Goal: Transaction & Acquisition: Purchase product/service

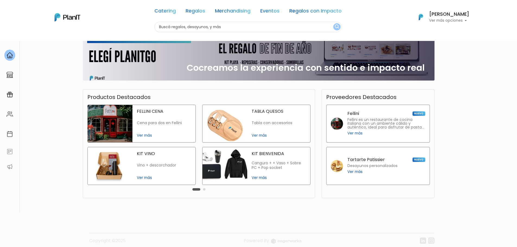
scroll to position [81, 0]
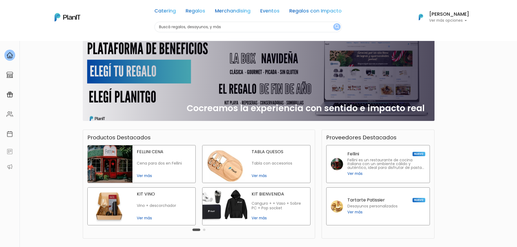
scroll to position [0, 0]
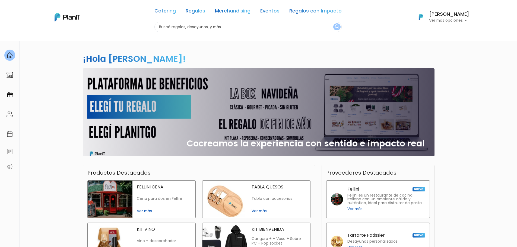
click at [193, 12] on link "Regalos" at bounding box center [196, 12] width 20 height 7
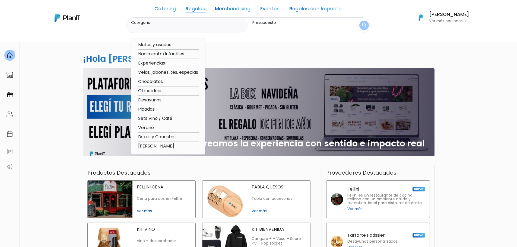
drag, startPoint x: 154, startPoint y: 63, endPoint x: 181, endPoint y: 55, distance: 27.8
click at [232, 49] on div "¡Hola Micaela Larrañaga! slide 1 of 1 Cocreamos la experiencia con sentido e im…" at bounding box center [258, 160] width 358 height 238
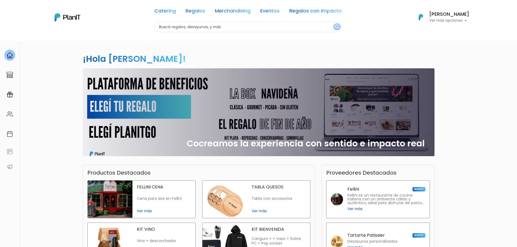
click at [194, 15] on link "Regalos" at bounding box center [196, 12] width 20 height 7
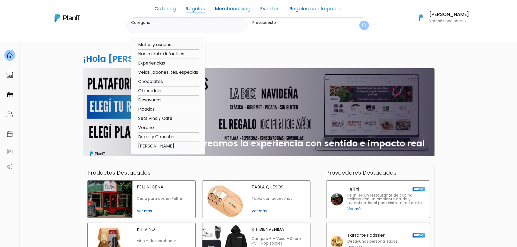
click at [153, 63] on option "Experiencias" at bounding box center [168, 63] width 61 height 7
type input "Experiencias"
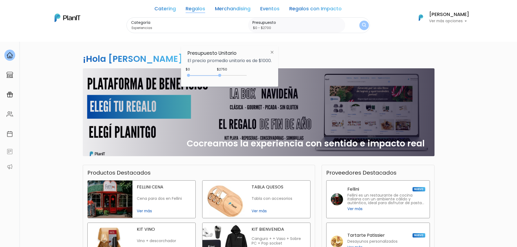
type input "$0 - $2650"
drag, startPoint x: 197, startPoint y: 76, endPoint x: 220, endPoint y: 76, distance: 22.2
click at [220, 76] on div "0 : 2650 0 2650" at bounding box center [218, 76] width 57 height 5
click at [343, 55] on div "¡Hola Micaela Larrañaga! slide 1 of 1 Cocreamos la experiencia con sentido e im…" at bounding box center [258, 160] width 358 height 238
click at [361, 25] on img "submit" at bounding box center [363, 25] width 5 height 7
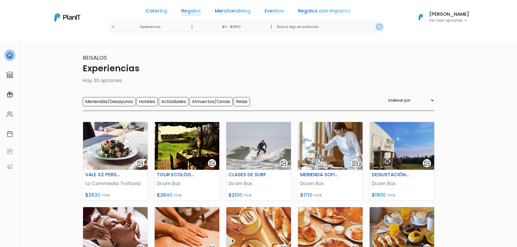
click at [195, 11] on link "Regalos" at bounding box center [191, 12] width 20 height 7
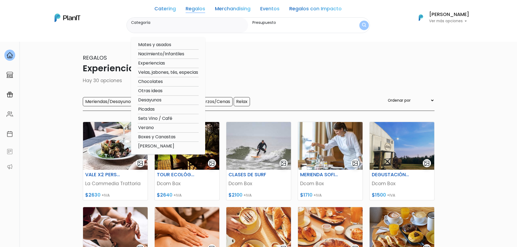
click at [144, 126] on option "Verano" at bounding box center [168, 127] width 61 height 7
type input "Verano"
type input "$0 - $2650"
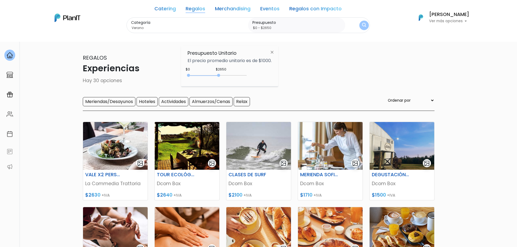
click at [362, 27] on img "submit" at bounding box center [364, 25] width 4 height 5
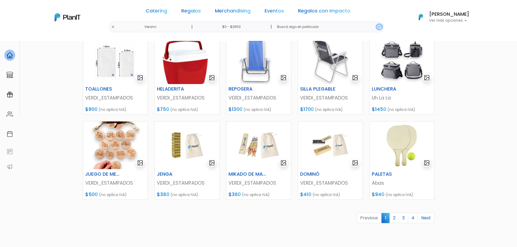
scroll to position [217, 0]
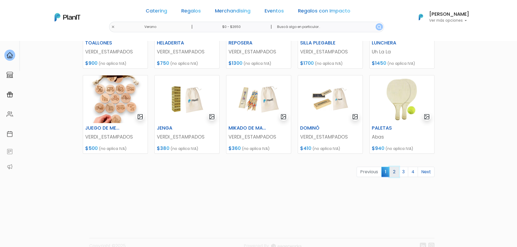
click at [392, 171] on link "2" at bounding box center [393, 172] width 9 height 10
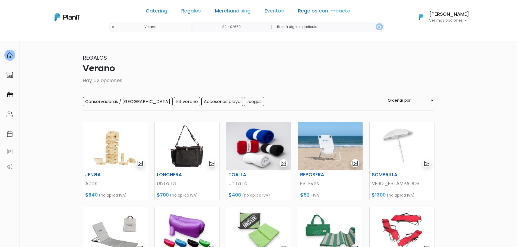
click at [414, 101] on select "Ordenar por Menor Precio Mayor Precio Reviews Últimos ingresos" at bounding box center [410, 100] width 48 height 6
select select "1"
click at [397, 97] on select "Ordenar por Menor Precio Mayor Precio Reviews Últimos ingresos" at bounding box center [410, 100] width 48 height 6
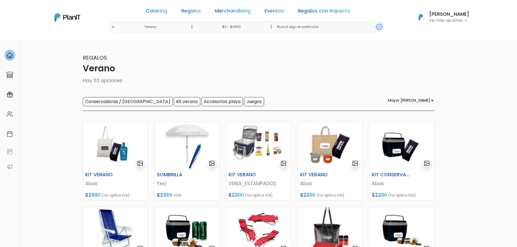
select select "1"
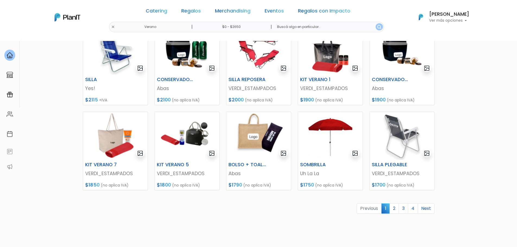
scroll to position [190, 0]
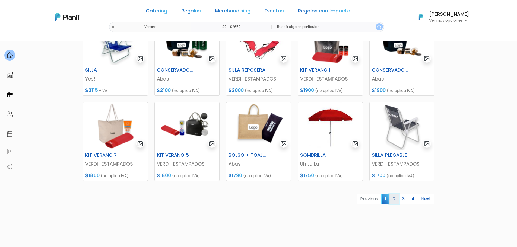
click at [392, 200] on link "2" at bounding box center [393, 199] width 9 height 10
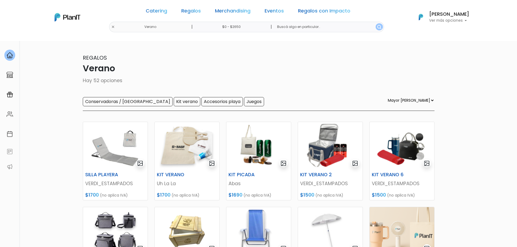
select select "1"
click at [193, 12] on link "Regalos" at bounding box center [191, 12] width 20 height 7
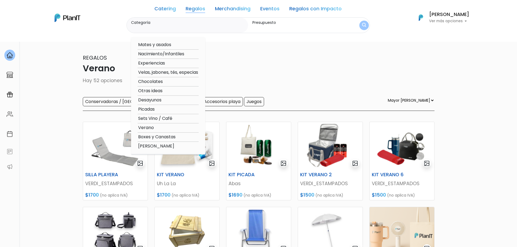
drag, startPoint x: 142, startPoint y: 90, endPoint x: 276, endPoint y: 68, distance: 135.7
click at [307, 58] on p "Regalos" at bounding box center [259, 58] width 352 height 8
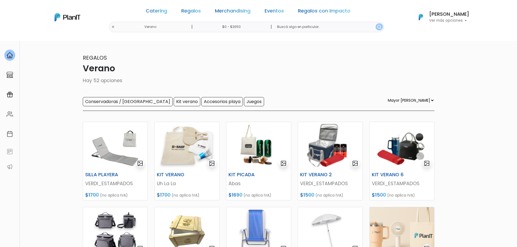
click at [190, 12] on link "Regalos" at bounding box center [191, 12] width 20 height 7
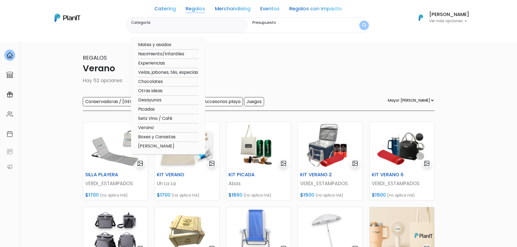
click at [149, 91] on option "Otras ideas" at bounding box center [168, 91] width 61 height 7
type input "Otras ideas"
type input "$0 - $2650"
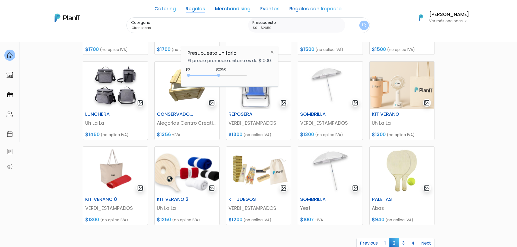
scroll to position [163, 0]
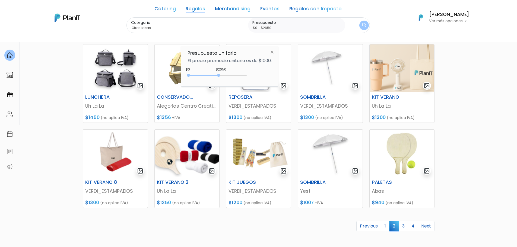
click at [195, 8] on link "Regalos" at bounding box center [196, 10] width 20 height 7
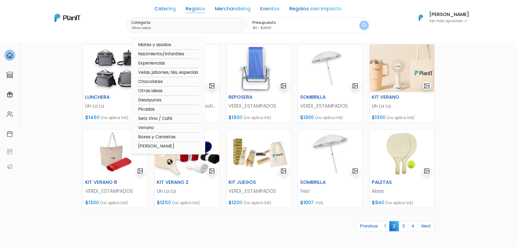
click at [149, 90] on option "Otras ideas" at bounding box center [168, 91] width 61 height 7
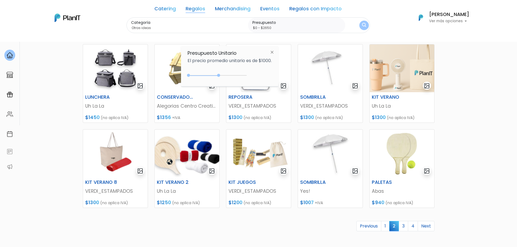
click at [273, 53] on img at bounding box center [272, 52] width 10 height 10
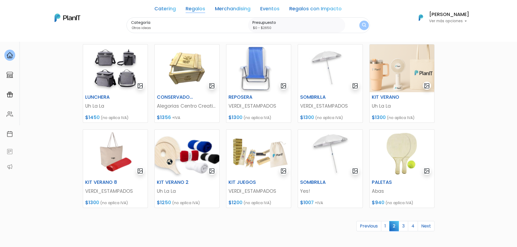
click at [190, 10] on link "Regalos" at bounding box center [196, 10] width 20 height 7
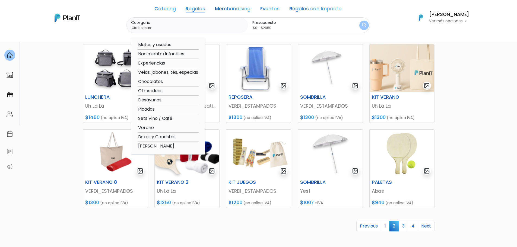
click at [148, 89] on option "Otras ideas" at bounding box center [168, 91] width 61 height 7
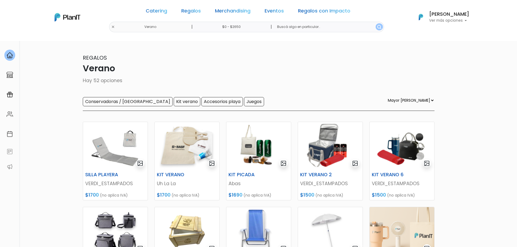
select select "1"
click at [192, 12] on link "Regalos" at bounding box center [191, 12] width 20 height 7
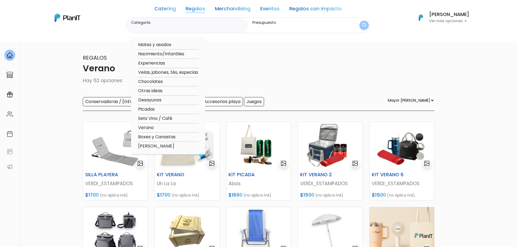
click at [150, 91] on option "Otras ideas" at bounding box center [168, 91] width 61 height 7
type input "Otras ideas"
type input "$0 - $2650"
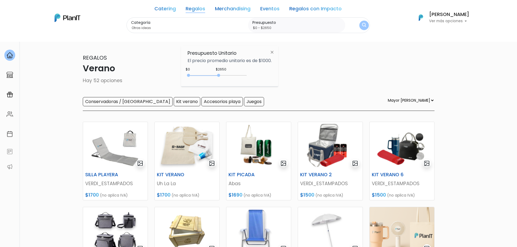
click at [271, 53] on img at bounding box center [272, 52] width 10 height 10
click at [196, 11] on link "Regalos" at bounding box center [196, 10] width 20 height 7
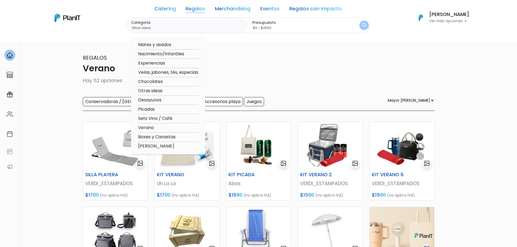
click at [152, 89] on option "Otras ideas" at bounding box center [168, 91] width 61 height 7
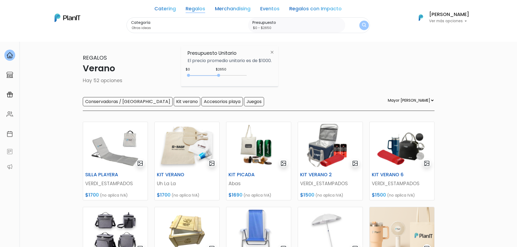
click at [362, 25] on img "submit" at bounding box center [364, 25] width 4 height 5
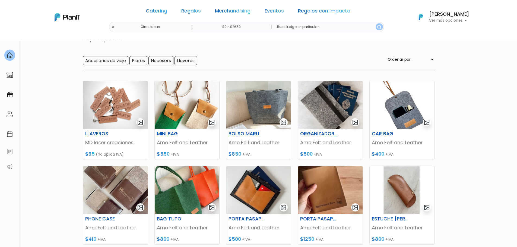
scroll to position [27, 0]
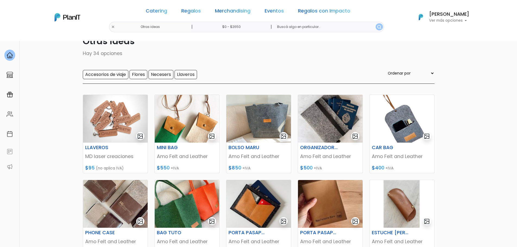
click at [405, 72] on select "Ordenar por Menor Precio Mayor Precio Reviews Últimos ingresos" at bounding box center [410, 73] width 48 height 6
select select "1"
click at [397, 70] on select "Ordenar por Menor Precio Mayor Precio Reviews Últimos ingresos" at bounding box center [410, 73] width 48 height 6
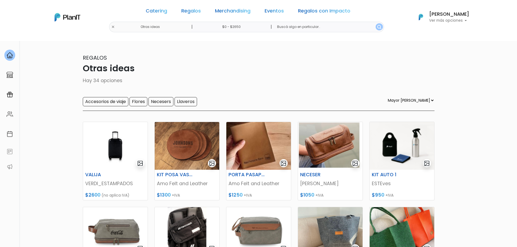
select select "1"
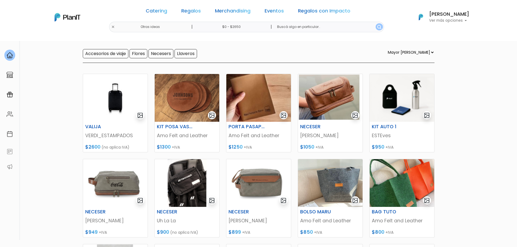
scroll to position [27, 0]
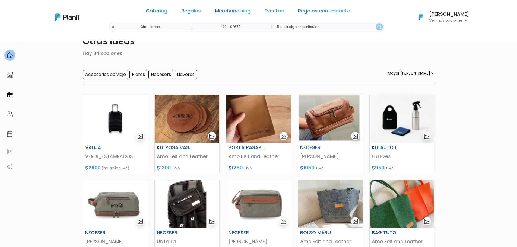
click at [227, 10] on link "Merchandising" at bounding box center [233, 12] width 36 height 7
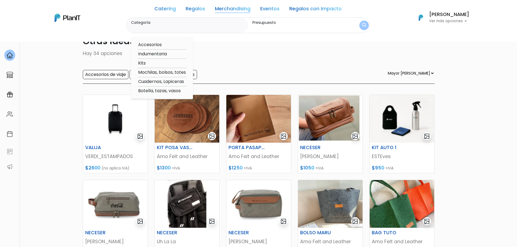
click at [271, 8] on link "Eventos" at bounding box center [269, 10] width 19 height 7
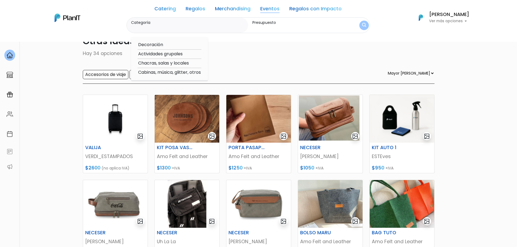
click at [145, 44] on option "Decoración" at bounding box center [170, 44] width 64 height 7
type input "Decoración"
type input "$0 - $2650"
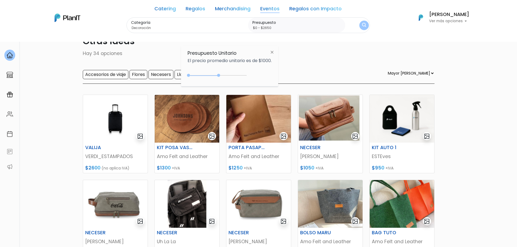
click at [362, 26] on img "submit" at bounding box center [364, 25] width 4 height 5
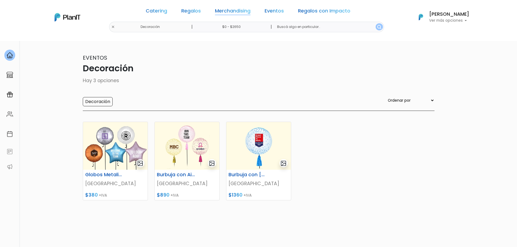
click at [225, 9] on link "Merchandising" at bounding box center [233, 12] width 36 height 7
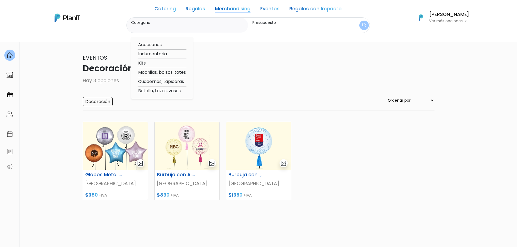
click at [165, 26] on input "Categoría" at bounding box center [188, 27] width 115 height 5
type input "c"
type input "carry on"
click button "submit" at bounding box center [363, 25] width 9 height 9
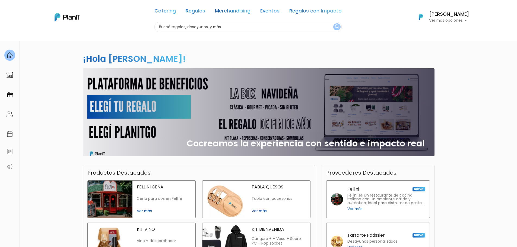
click at [169, 16] on div "Catering Regalos Merchandising Eventos Regalos con Impacto" at bounding box center [247, 12] width 187 height 20
click at [168, 12] on link "Catering" at bounding box center [164, 12] width 21 height 7
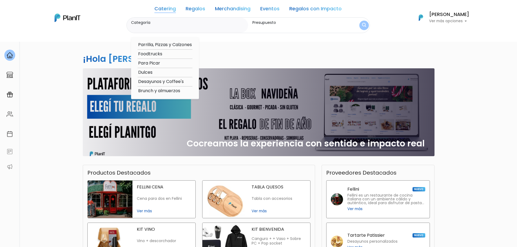
click at [189, 27] on input "Categoría" at bounding box center [188, 27] width 115 height 5
type input "valija"
click button "submit" at bounding box center [363, 25] width 9 height 9
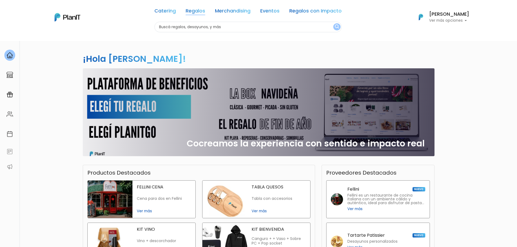
click at [193, 12] on link "Regalos" at bounding box center [196, 12] width 20 height 7
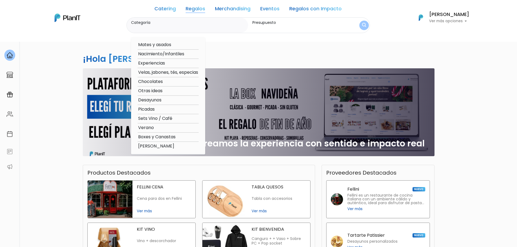
click at [143, 126] on option "Verano" at bounding box center [168, 127] width 61 height 7
type input "Verano"
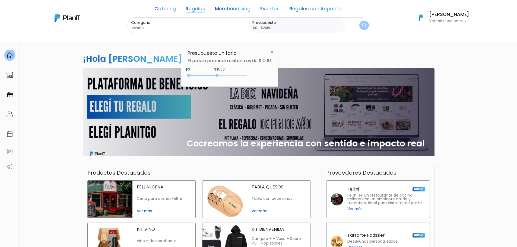
type input "$0 - $2700"
drag, startPoint x: 198, startPoint y: 76, endPoint x: 220, endPoint y: 72, distance: 22.3
click at [220, 72] on div "$2700 $0 0 : 2700 0 2700 0,2700" at bounding box center [229, 76] width 84 height 11
click at [363, 23] on button "submit" at bounding box center [363, 25] width 13 height 13
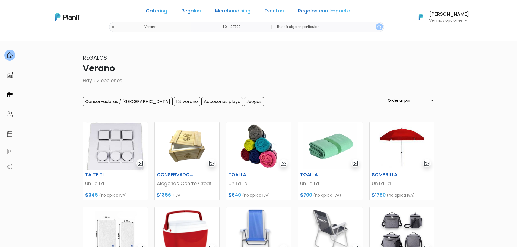
click at [418, 99] on select "Ordenar por Menor Precio Mayor Precio Reviews Últimos ingresos" at bounding box center [410, 100] width 48 height 6
select select "1"
click at [397, 97] on select "Ordenar por Menor Precio Mayor Precio Reviews Últimos ingresos" at bounding box center [410, 100] width 48 height 6
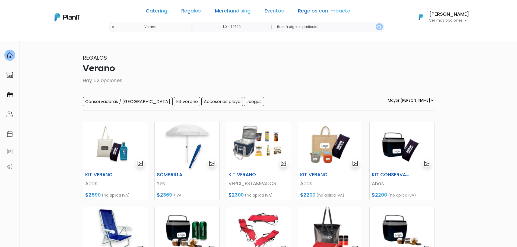
select select "1"
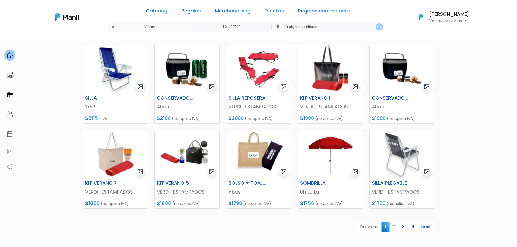
scroll to position [163, 0]
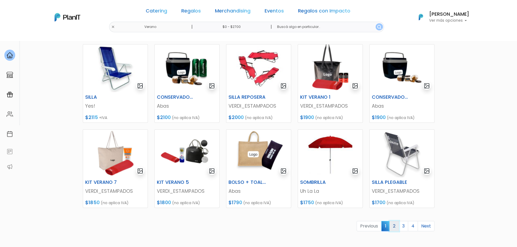
click at [393, 227] on link "2" at bounding box center [393, 226] width 9 height 10
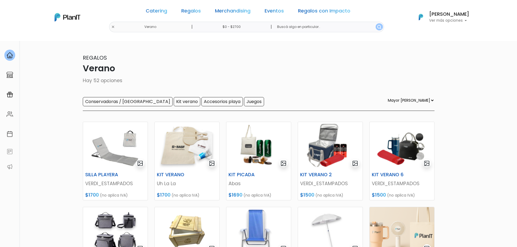
select select "1"
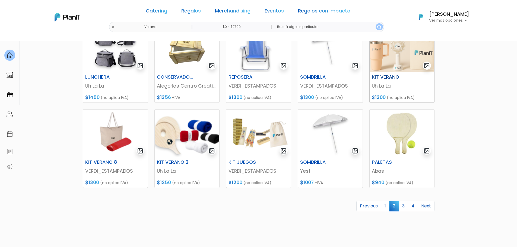
scroll to position [163, 0]
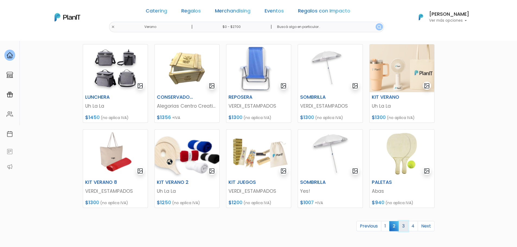
click at [404, 225] on link "3" at bounding box center [402, 226] width 9 height 10
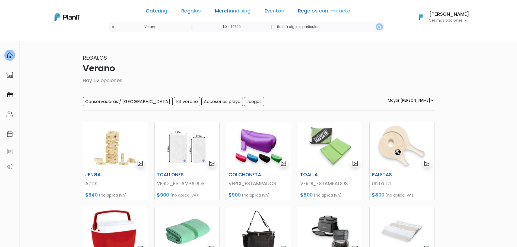
select select "1"
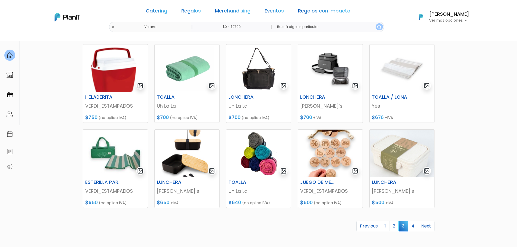
click at [412, 228] on link "4" at bounding box center [413, 226] width 10 height 10
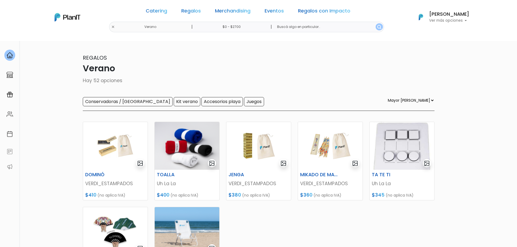
select select "1"
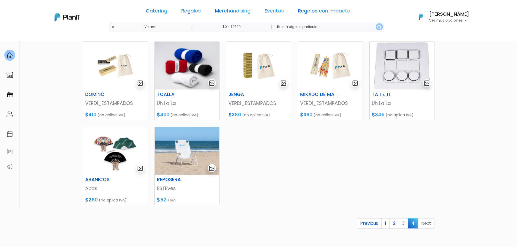
scroll to position [81, 0]
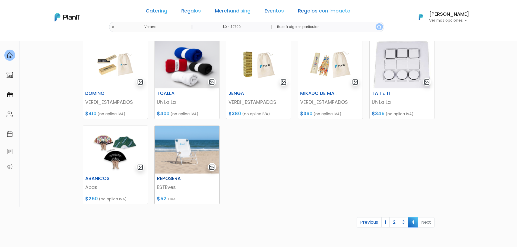
click at [188, 148] on img at bounding box center [187, 150] width 65 height 48
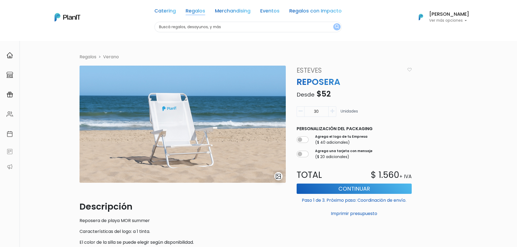
click at [191, 12] on link "Regalos" at bounding box center [196, 12] width 20 height 7
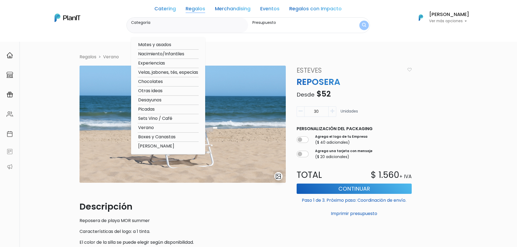
click at [146, 64] on option "Experiencias" at bounding box center [168, 63] width 61 height 7
type input "Experiencias"
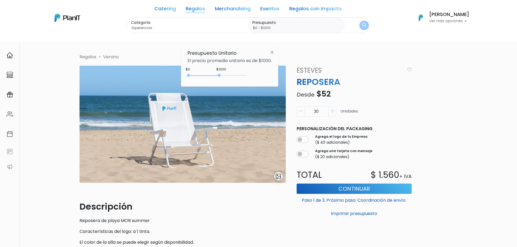
click at [220, 74] on div "0 : 2700 0 2700 0,2700" at bounding box center [218, 76] width 57 height 7
type input "$0 - $2750"
click at [221, 76] on div "0 : 2750 0 2750" at bounding box center [218, 76] width 57 height 5
click at [361, 23] on img "submit" at bounding box center [364, 26] width 6 height 8
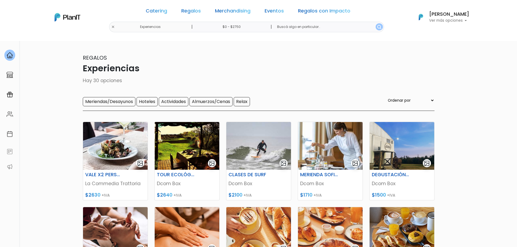
click at [427, 102] on select "Ordenar por Menor Precio Mayor Precio Reviews Últimos ingresos" at bounding box center [410, 100] width 48 height 6
select select "1"
click at [397, 97] on select "Ordenar por Menor Precio Mayor Precio Reviews Últimos ingresos" at bounding box center [410, 100] width 48 height 6
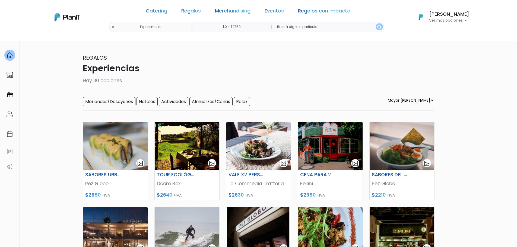
select select "1"
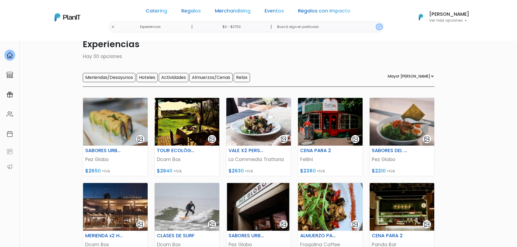
scroll to position [27, 0]
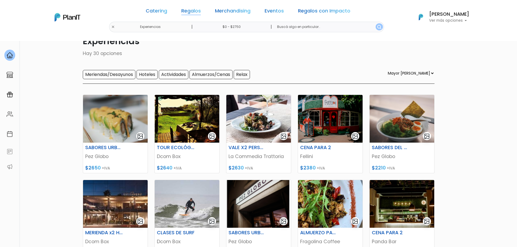
click at [190, 11] on link "Regalos" at bounding box center [191, 12] width 20 height 7
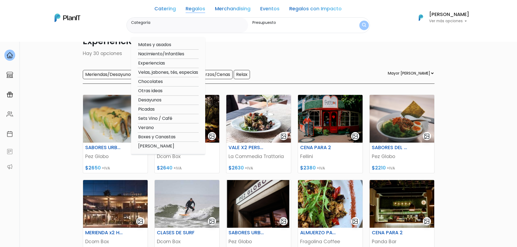
click at [146, 136] on option "Boxes y Canastas" at bounding box center [168, 137] width 61 height 7
type input "Boxes y Canastas"
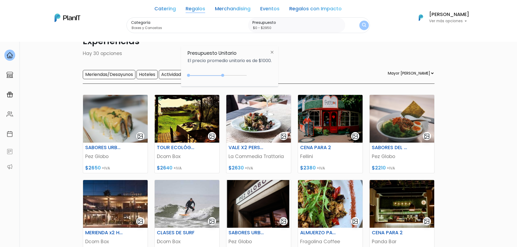
type input "$0 - $2900"
click at [222, 76] on div at bounding box center [221, 75] width 3 height 3
click at [361, 24] on img "submit" at bounding box center [364, 25] width 6 height 7
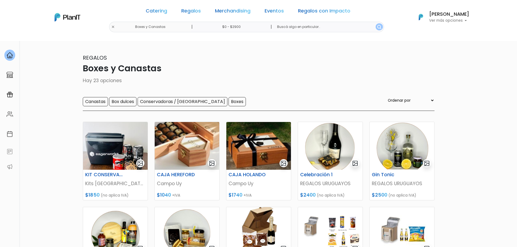
click at [421, 100] on select "Ordenar por Menor Precio Mayor Precio Reviews Últimos ingresos" at bounding box center [410, 100] width 48 height 6
select select "1"
click at [397, 97] on select "Ordenar por Menor Precio Mayor Precio Reviews Últimos ingresos" at bounding box center [410, 100] width 48 height 6
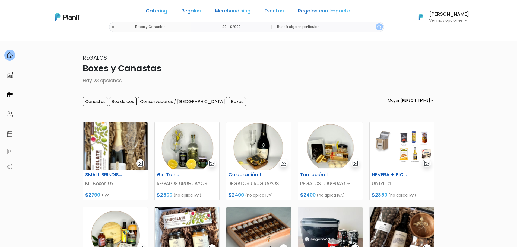
select select "1"
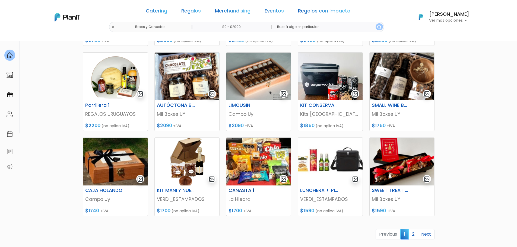
scroll to position [163, 0]
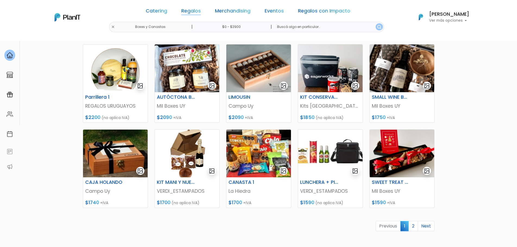
click at [196, 10] on link "Regalos" at bounding box center [191, 12] width 20 height 7
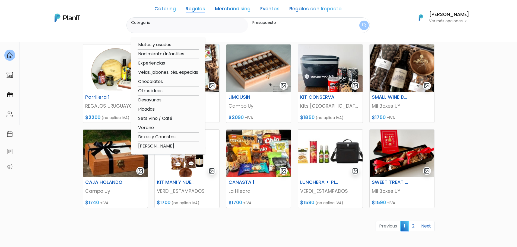
click at [151, 61] on option "Experiencias" at bounding box center [168, 63] width 61 height 7
type input "Experiencias"
type input "$0 - $2900"
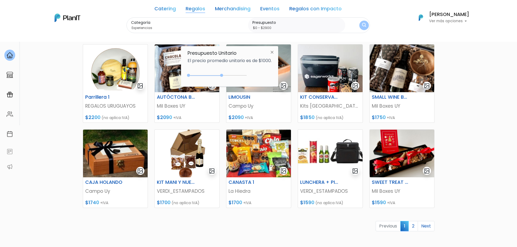
click at [362, 25] on img "submit" at bounding box center [364, 25] width 4 height 5
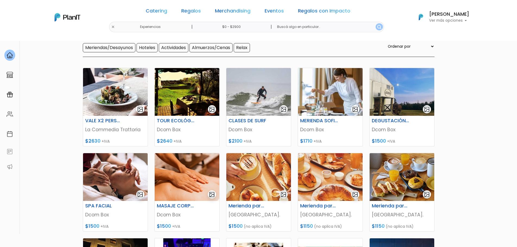
scroll to position [54, 0]
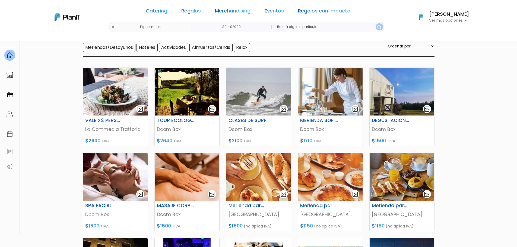
click at [418, 47] on select "Ordenar por Menor Precio Mayor Precio Reviews Últimos ingresos" at bounding box center [410, 46] width 48 height 6
select select "1"
click at [397, 43] on select "Ordenar por Menor Precio Mayor Precio Reviews Últimos ingresos" at bounding box center [410, 46] width 48 height 6
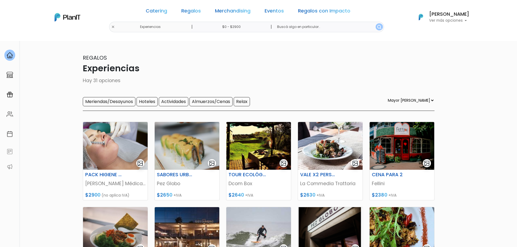
select select "1"
click at [193, 15] on div "Catering Regalos Merchandising Eventos Regalos con Impacto" at bounding box center [247, 12] width 209 height 20
click at [195, 14] on link "Regalos" at bounding box center [191, 12] width 20 height 7
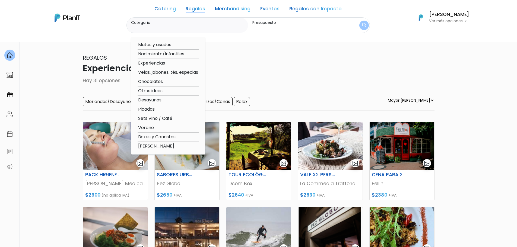
click at [166, 46] on option "Mates y asados" at bounding box center [168, 44] width 61 height 7
type input "Mates y asados"
type input "$0 - $2900"
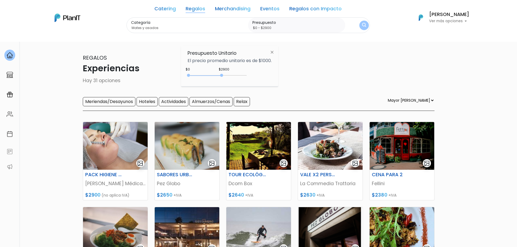
click at [362, 27] on img "submit" at bounding box center [364, 25] width 4 height 5
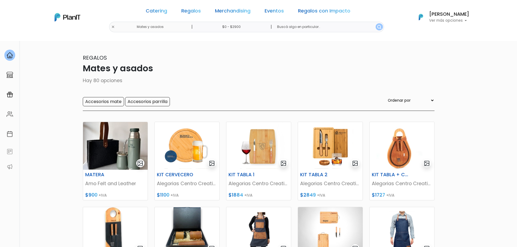
click at [412, 101] on select "Ordenar por Menor Precio Mayor Precio Reviews Últimos ingresos" at bounding box center [410, 100] width 48 height 6
select select "1"
click at [397, 97] on select "Ordenar por Menor Precio Mayor Precio Reviews Últimos ingresos" at bounding box center [410, 100] width 48 height 6
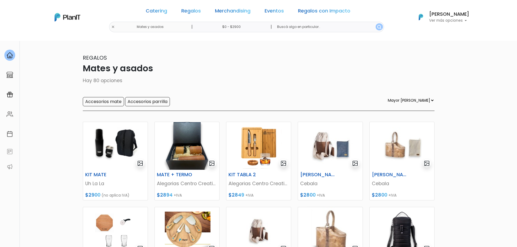
select select "1"
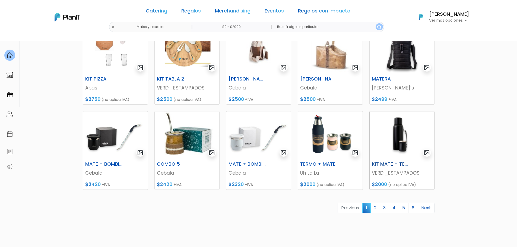
scroll to position [190, 0]
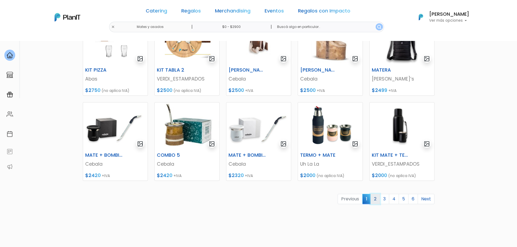
click at [376, 197] on link "2" at bounding box center [374, 199] width 9 height 10
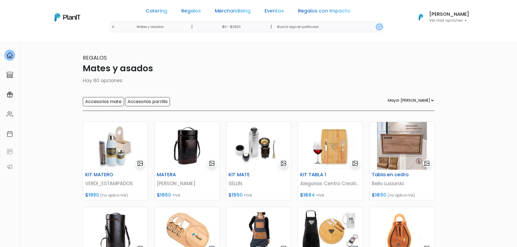
select select "1"
click at [489, 128] on section "80 resultados Regalos Mates y asados Hay 80 opciones Accesorios mate Accesorios…" at bounding box center [258, 235] width 517 height 388
